Goal: Task Accomplishment & Management: Manage account settings

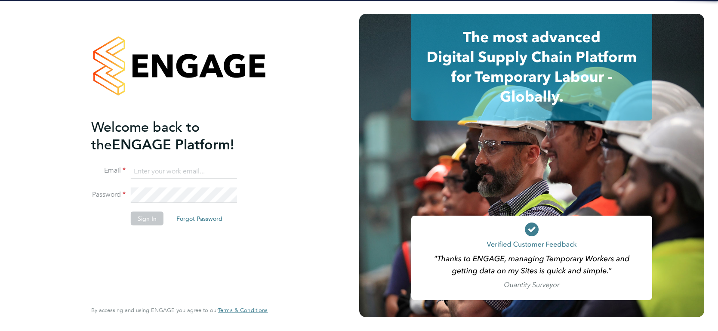
type input "luke.carter@randstadcpe.com"
click at [159, 204] on li "Password" at bounding box center [175, 199] width 168 height 24
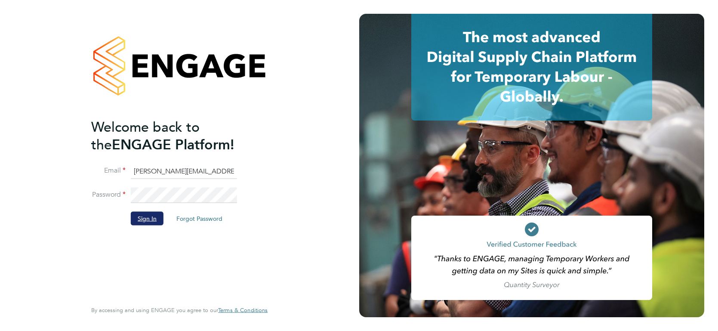
click at [142, 219] on button "Sign In" at bounding box center [147, 218] width 33 height 14
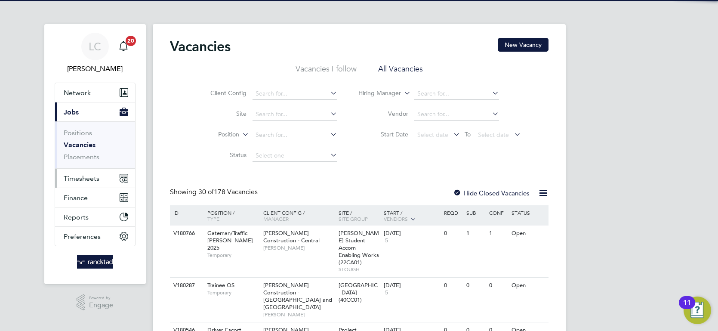
click at [91, 170] on button "Timesheets" at bounding box center [95, 178] width 80 height 19
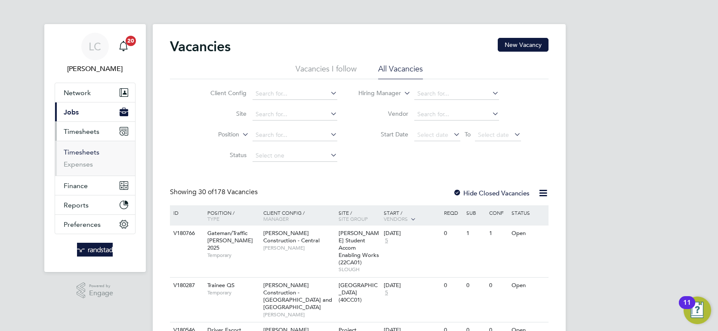
click at [88, 154] on link "Timesheets" at bounding box center [82, 152] width 36 height 8
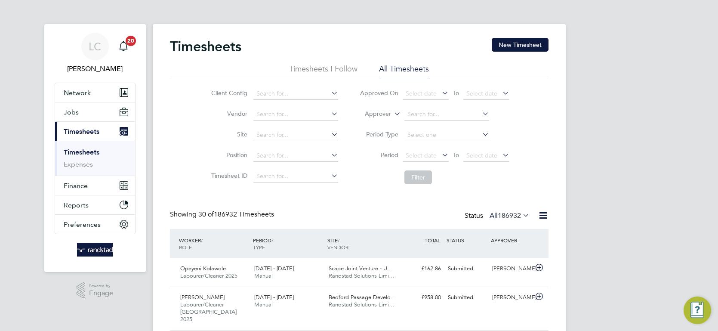
click at [381, 111] on label "Approver" at bounding box center [371, 114] width 39 height 9
click at [392, 112] on icon at bounding box center [392, 111] width 0 height 8
click at [367, 120] on li "Worker" at bounding box center [370, 123] width 42 height 11
click at [419, 116] on input at bounding box center [446, 114] width 85 height 12
type input "Paulin Petkov"
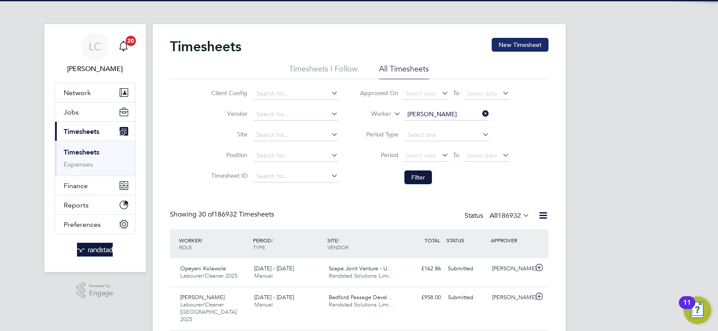
click at [516, 45] on button "New Timesheet" at bounding box center [519, 45] width 57 height 14
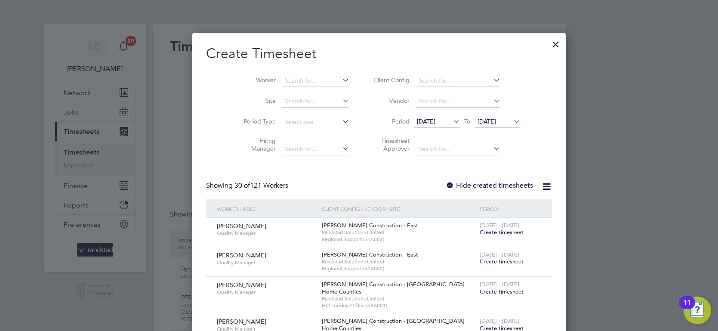
click at [548, 42] on div at bounding box center [555, 41] width 15 height 15
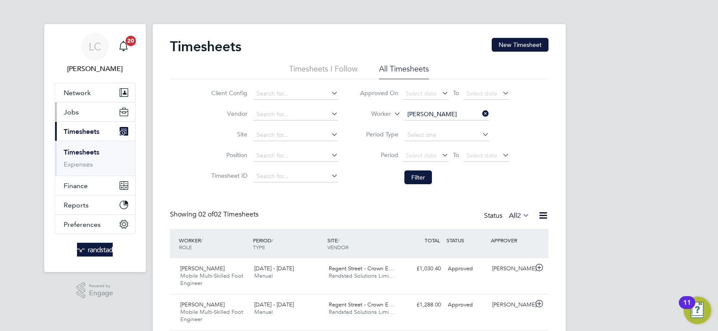
click at [81, 110] on button "Jobs" at bounding box center [95, 111] width 80 height 19
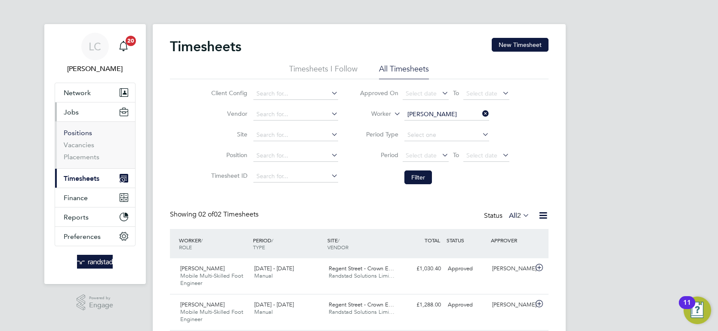
click at [77, 133] on link "Positions" at bounding box center [78, 133] width 28 height 8
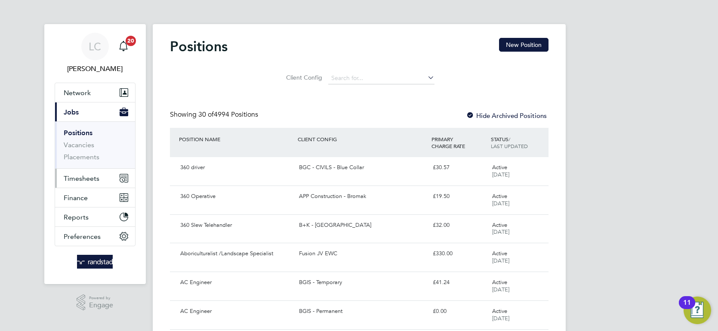
click at [78, 182] on button "Timesheets" at bounding box center [95, 178] width 80 height 19
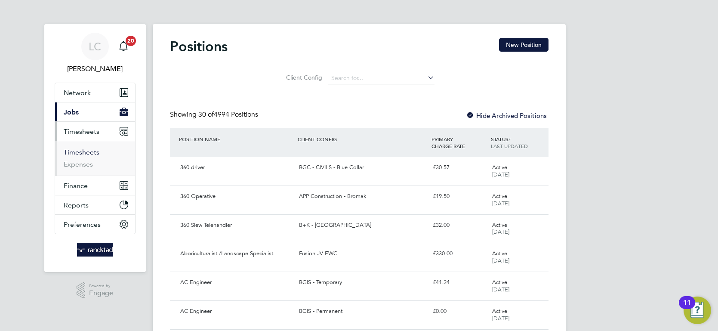
click at [90, 152] on link "Timesheets" at bounding box center [82, 152] width 36 height 8
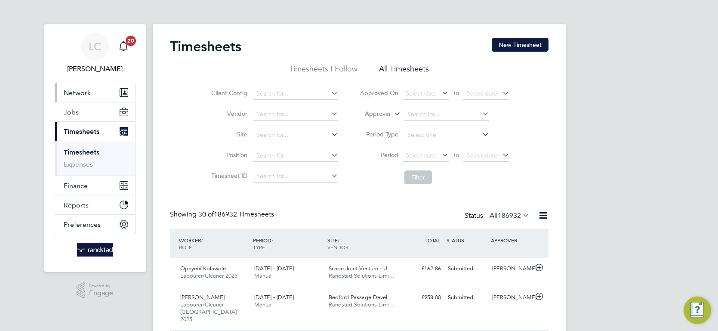
click at [85, 93] on span "Network" at bounding box center [77, 93] width 27 height 8
click at [346, 59] on div "Timesheets New Timesheet" at bounding box center [359, 51] width 378 height 26
click at [340, 67] on li "Timesheets I Follow" at bounding box center [323, 71] width 68 height 15
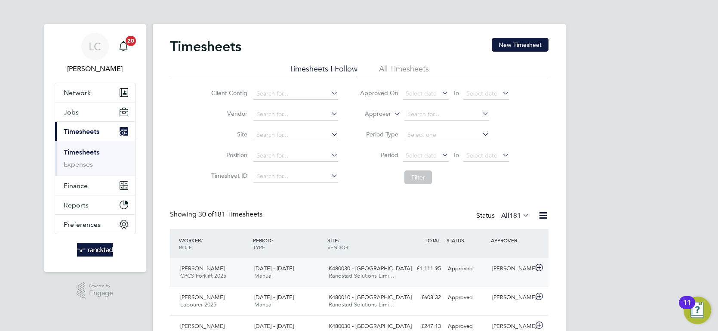
click at [538, 269] on icon at bounding box center [539, 267] width 11 height 7
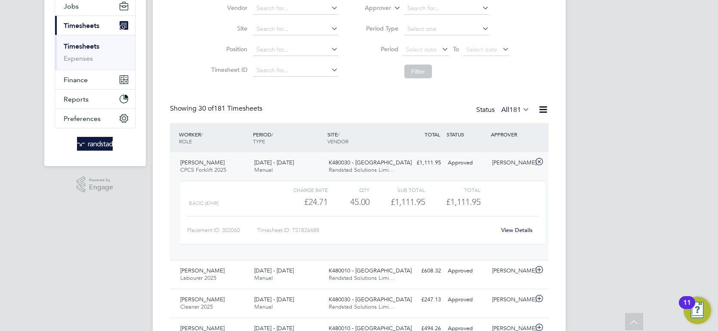
click at [515, 228] on link "View Details" at bounding box center [516, 229] width 31 height 7
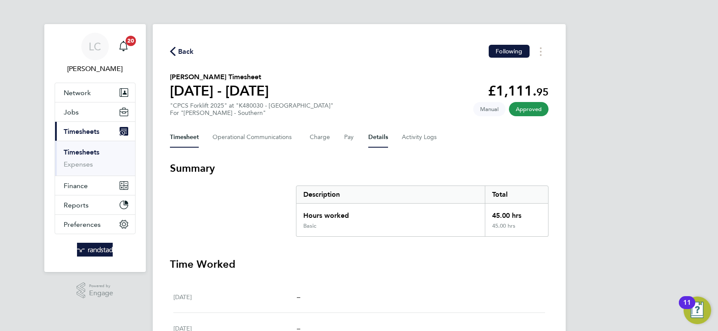
click at [374, 135] on button "Details" at bounding box center [378, 137] width 20 height 21
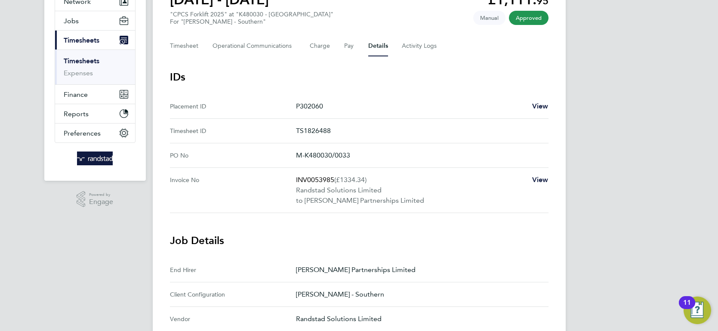
scroll to position [117, 0]
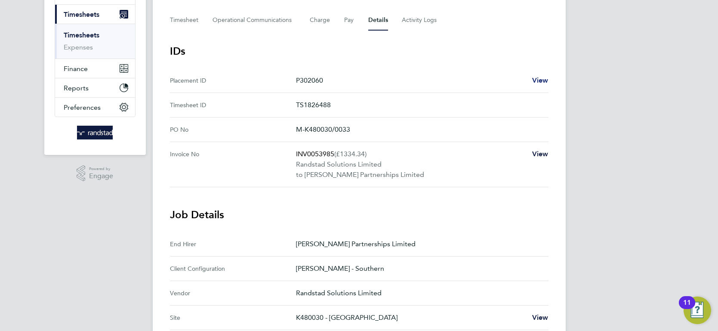
click at [542, 81] on span "View" at bounding box center [540, 80] width 16 height 8
